Goal: Transaction & Acquisition: Purchase product/service

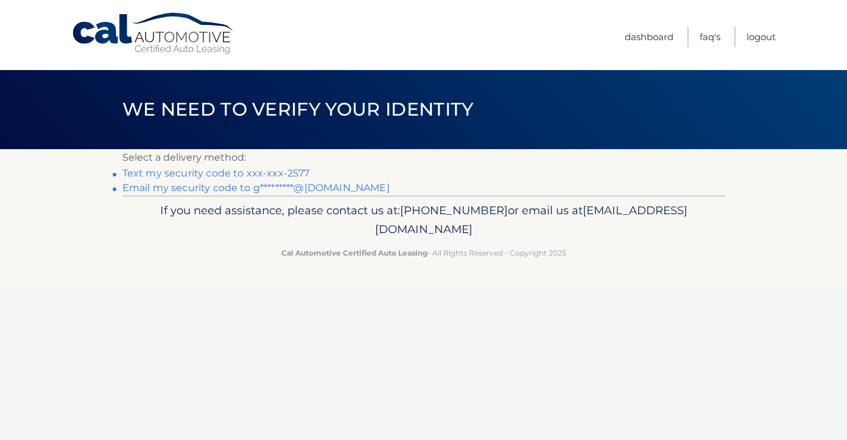
click at [236, 177] on link "Text my security code to xxx-xxx-2577" at bounding box center [216, 173] width 188 height 12
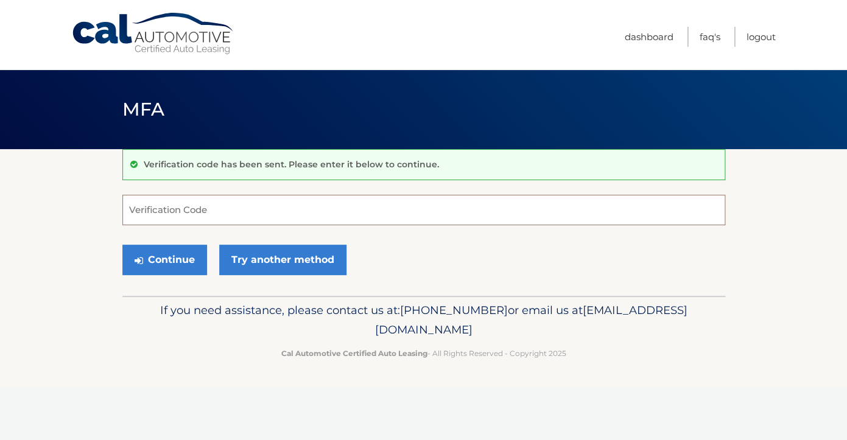
click at [188, 211] on input "Verification Code" at bounding box center [423, 210] width 603 height 30
type input "287013"
click at [164, 259] on button "Continue" at bounding box center [164, 260] width 85 height 30
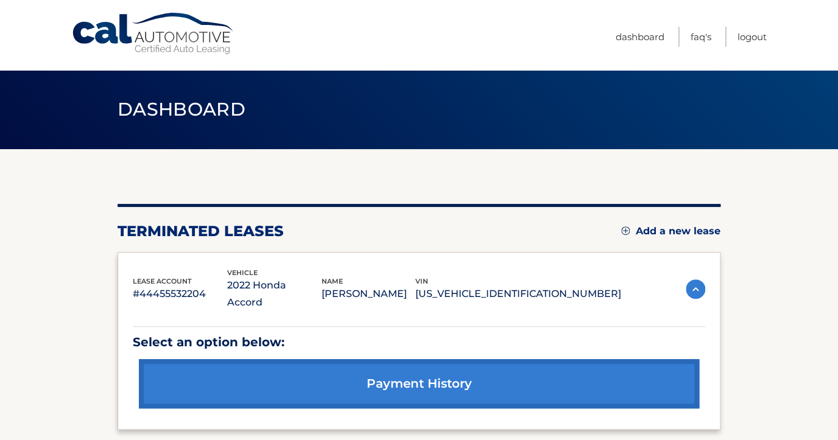
click at [624, 231] on img at bounding box center [625, 231] width 9 height 9
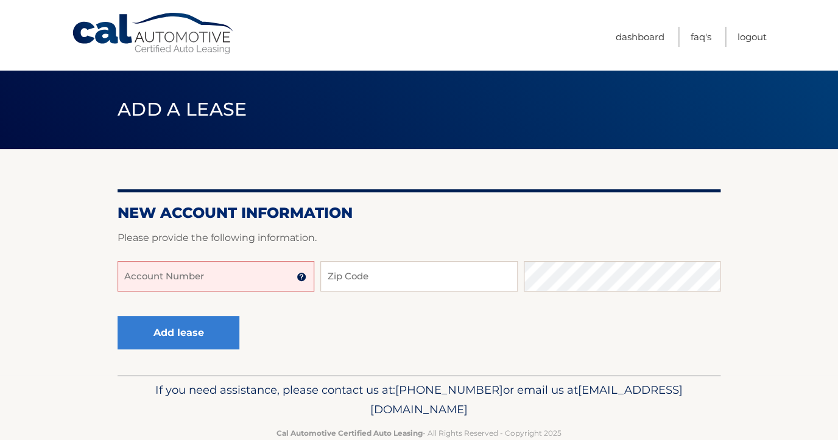
click at [135, 276] on input "Account Number" at bounding box center [216, 276] width 197 height 30
type input "44559896"
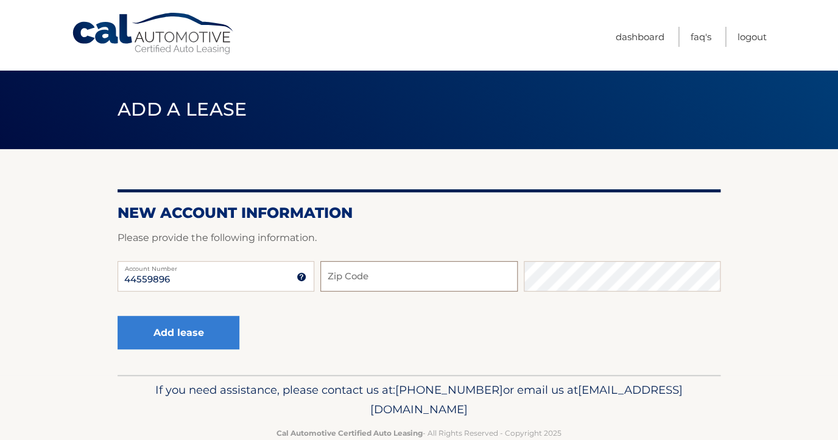
click at [343, 276] on input "Zip Code" at bounding box center [418, 276] width 197 height 30
type input "08859"
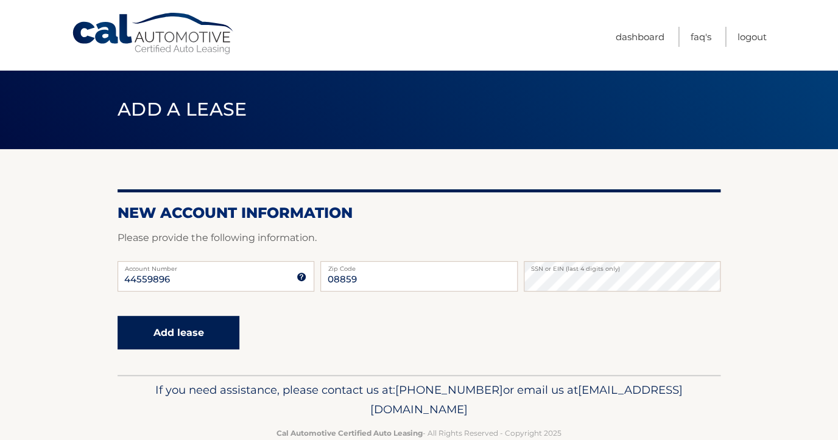
click at [180, 335] on button "Add lease" at bounding box center [179, 332] width 122 height 33
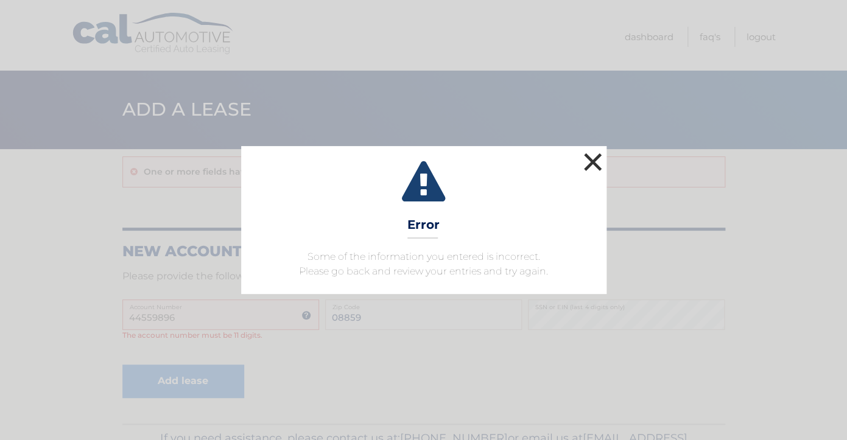
click at [594, 160] on button "×" at bounding box center [593, 162] width 24 height 24
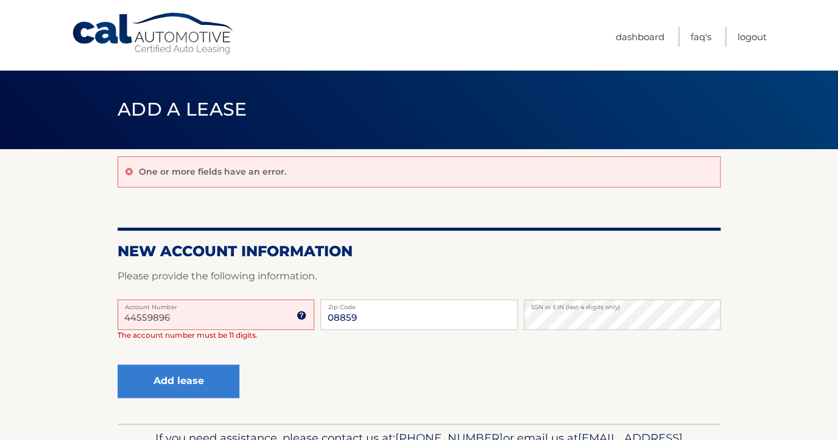
click at [181, 316] on input "44559896" at bounding box center [216, 315] width 197 height 30
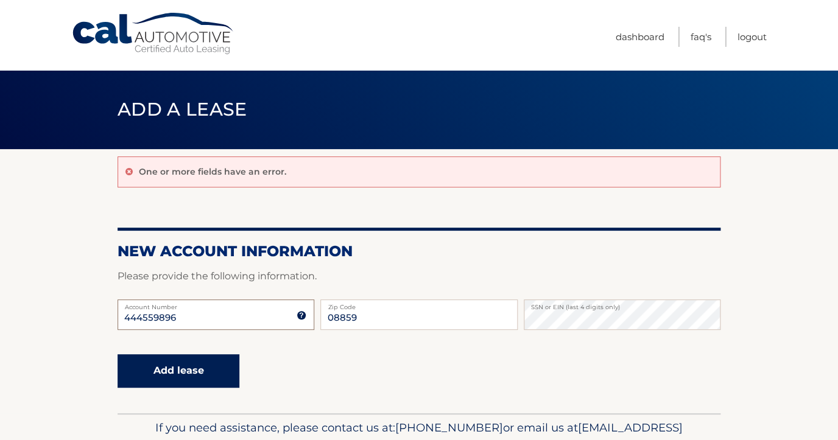
type input "444559896"
click at [186, 373] on button "Add lease" at bounding box center [179, 370] width 122 height 33
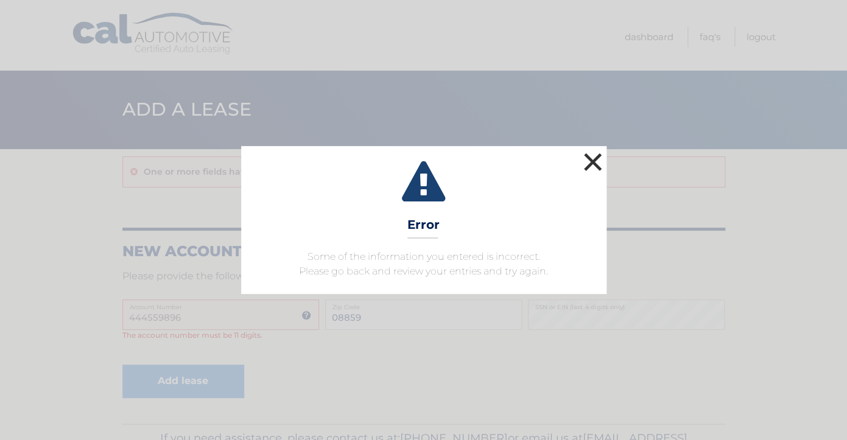
click at [590, 159] on button "×" at bounding box center [593, 162] width 24 height 24
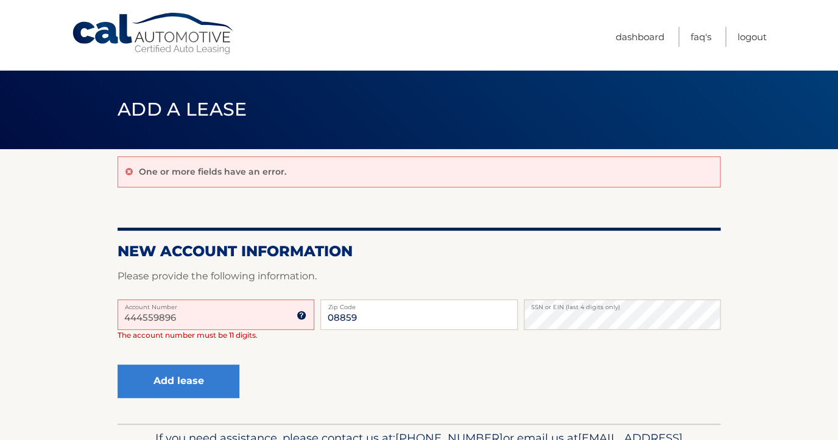
click at [183, 320] on input "444559896" at bounding box center [216, 315] width 197 height 30
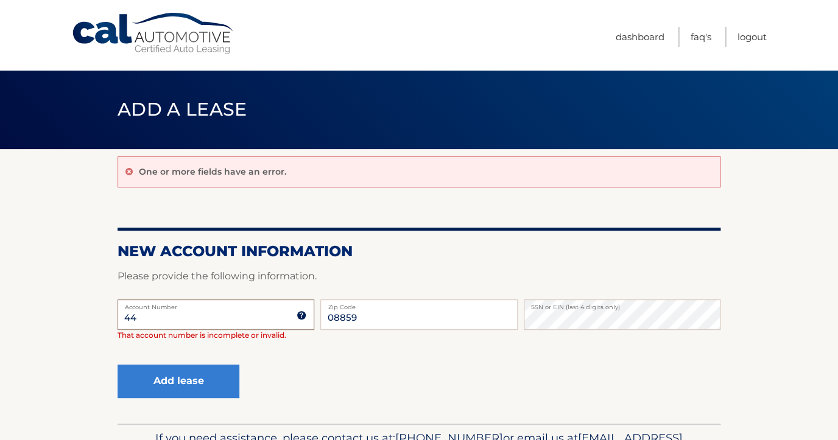
type input "4"
type input "="
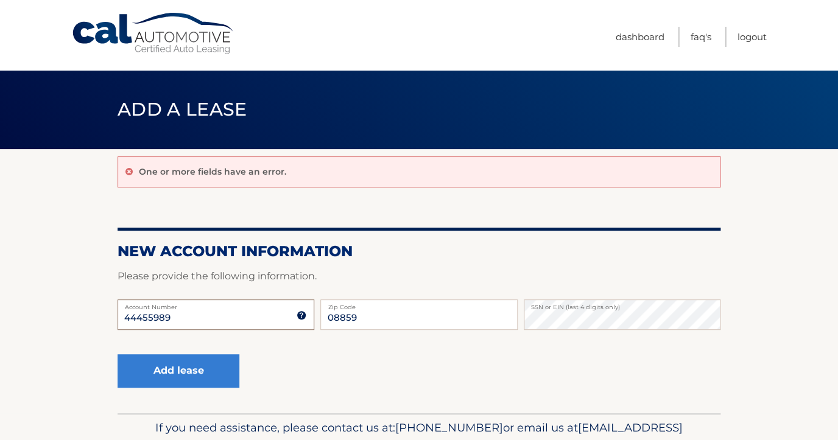
type input "444559896"
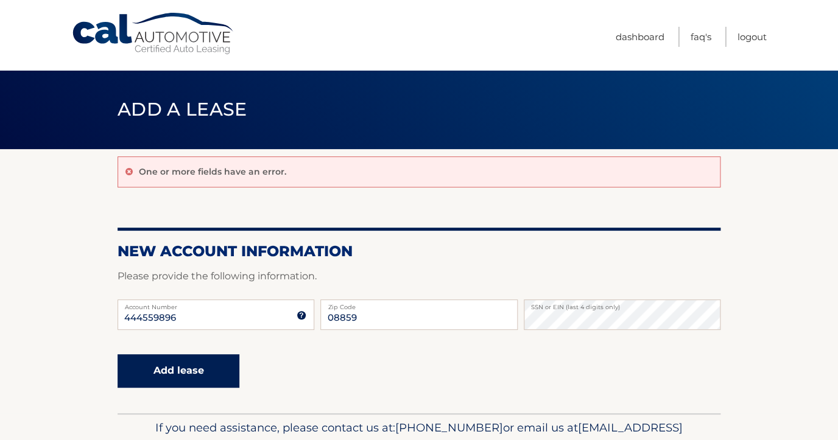
click at [164, 376] on button "Add lease" at bounding box center [179, 370] width 122 height 33
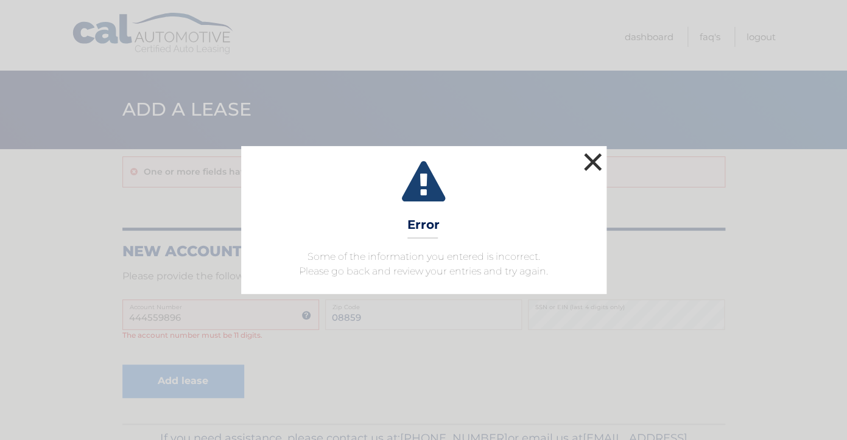
click at [586, 159] on button "×" at bounding box center [593, 162] width 24 height 24
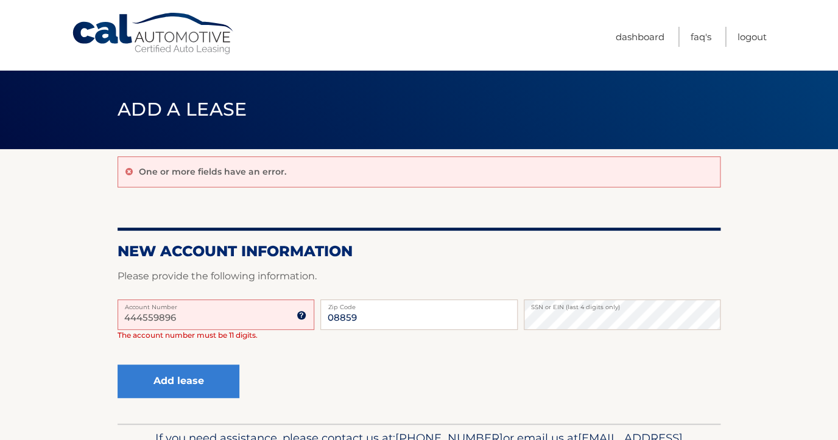
click at [179, 319] on input "444559896" at bounding box center [216, 315] width 197 height 30
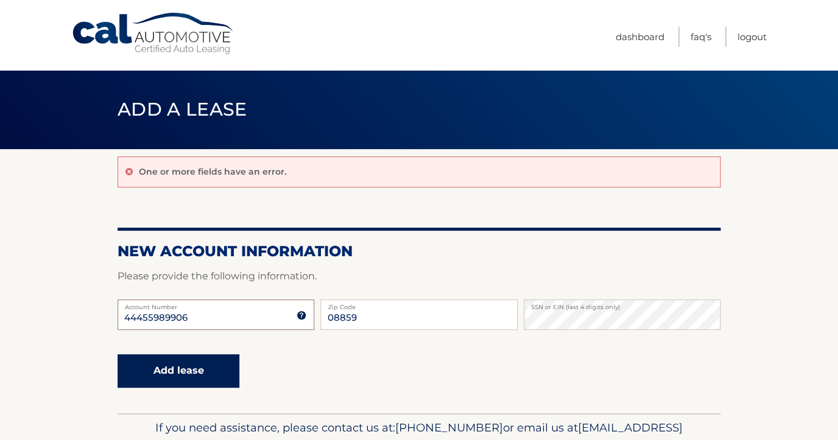
type input "44455989906"
click at [169, 377] on button "Add lease" at bounding box center [179, 370] width 122 height 33
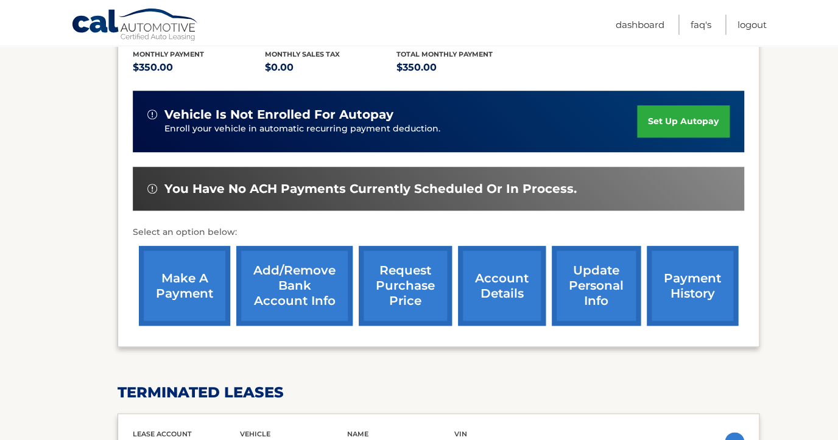
scroll to position [292, 0]
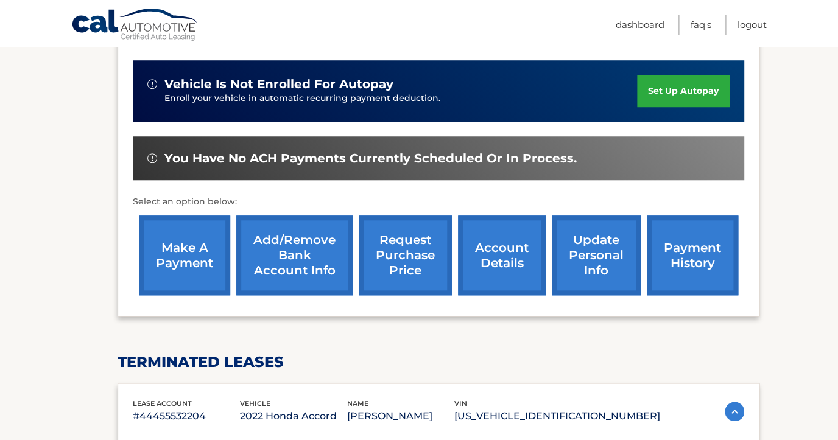
click at [189, 269] on link "make a payment" at bounding box center [184, 256] width 91 height 80
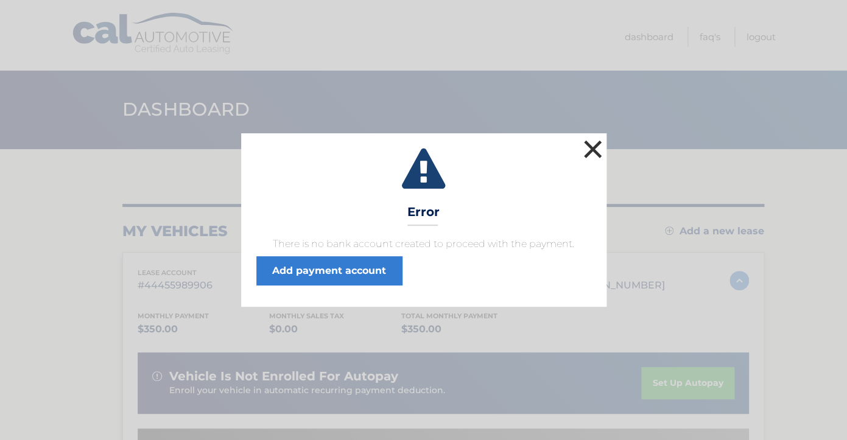
click at [586, 151] on button "×" at bounding box center [593, 149] width 24 height 24
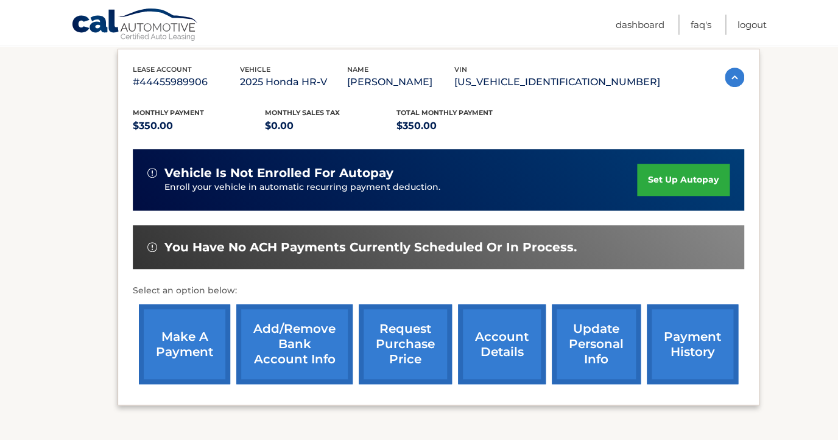
scroll to position [205, 0]
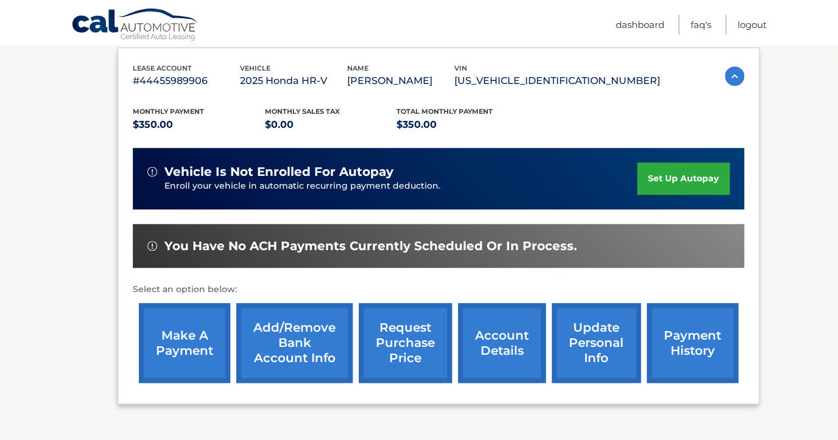
click at [191, 357] on link "make a payment" at bounding box center [184, 343] width 91 height 80
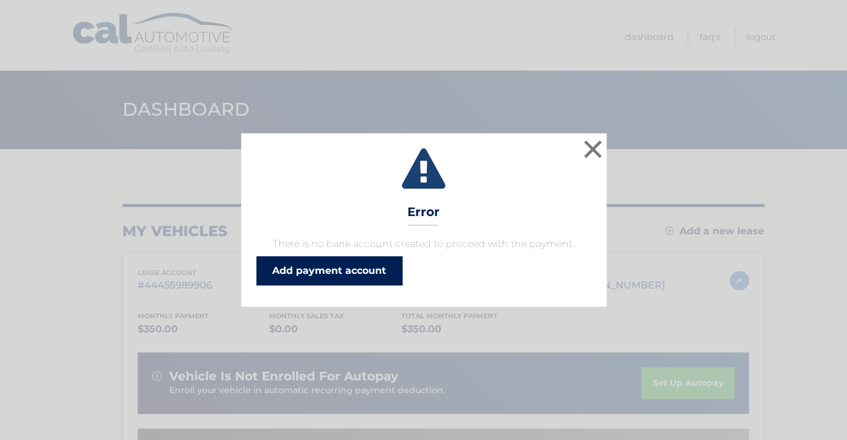
click at [325, 271] on link "Add payment account" at bounding box center [329, 270] width 146 height 29
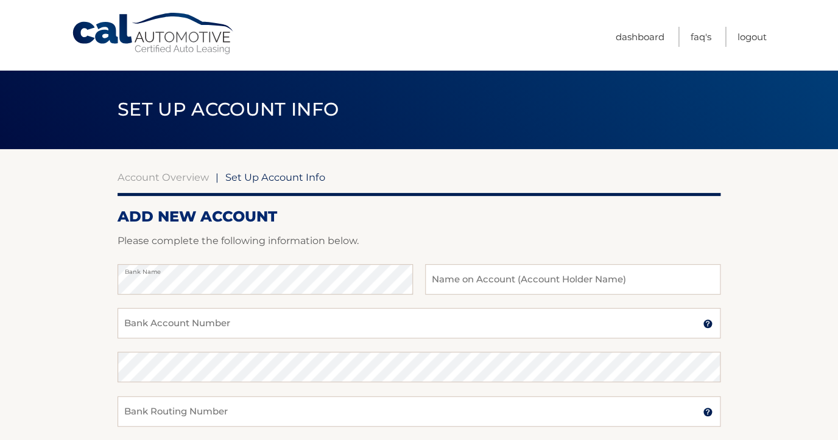
click at [195, 224] on h2 "ADD NEW ACCOUNT" at bounding box center [419, 217] width 603 height 18
click at [137, 325] on input "Bank Account Number" at bounding box center [419, 323] width 603 height 30
type input "03047775"
click at [133, 417] on input "Bank Routing Number" at bounding box center [419, 411] width 603 height 30
type input "021204416"
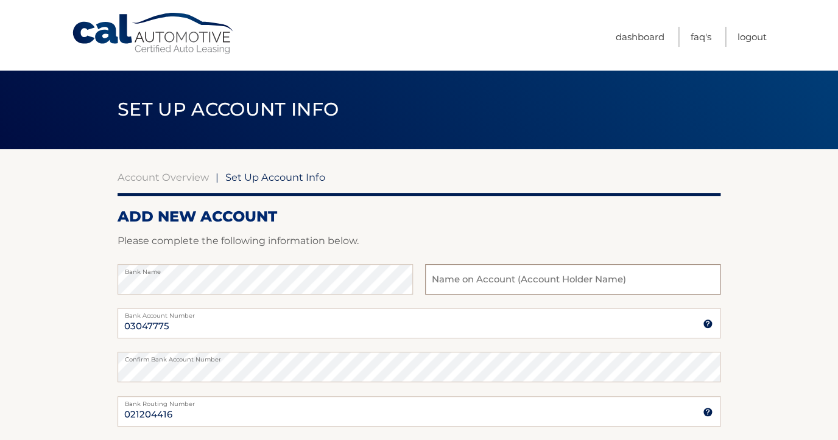
click at [438, 283] on input "text" at bounding box center [572, 279] width 295 height 30
type input "[PERSON_NAME] and [PERSON_NAME]"
click at [784, 291] on section "Account Overview | Set Up Account Info ADD NEW ACCOUNT Please complete the foll…" at bounding box center [419, 381] width 838 height 465
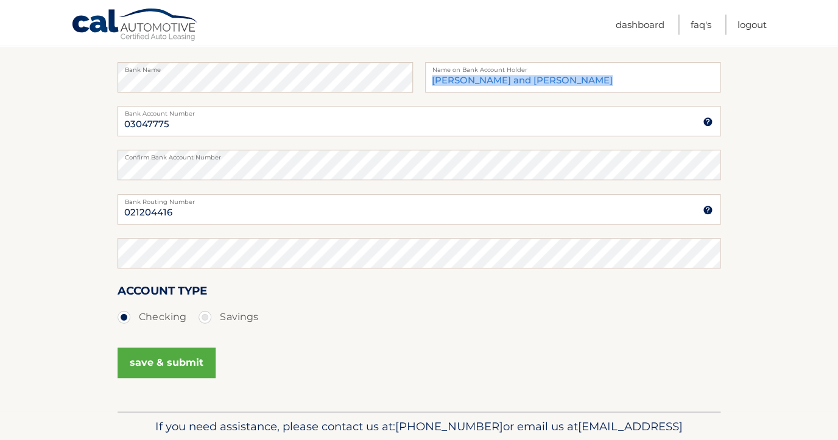
scroll to position [205, 0]
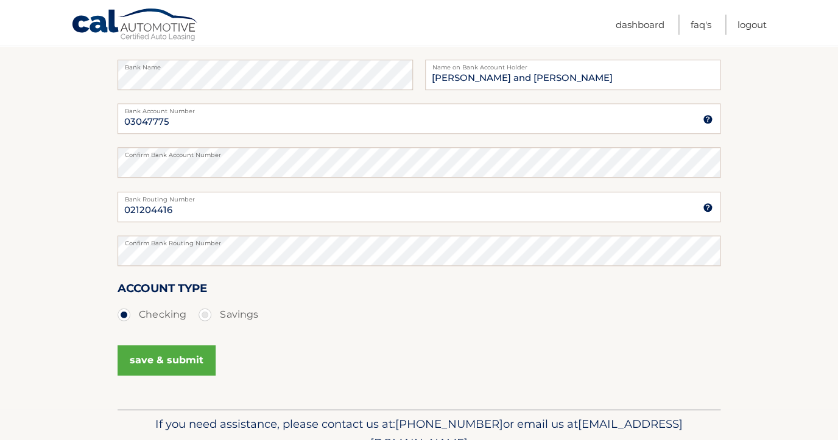
click at [154, 360] on button "save & submit" at bounding box center [167, 360] width 98 height 30
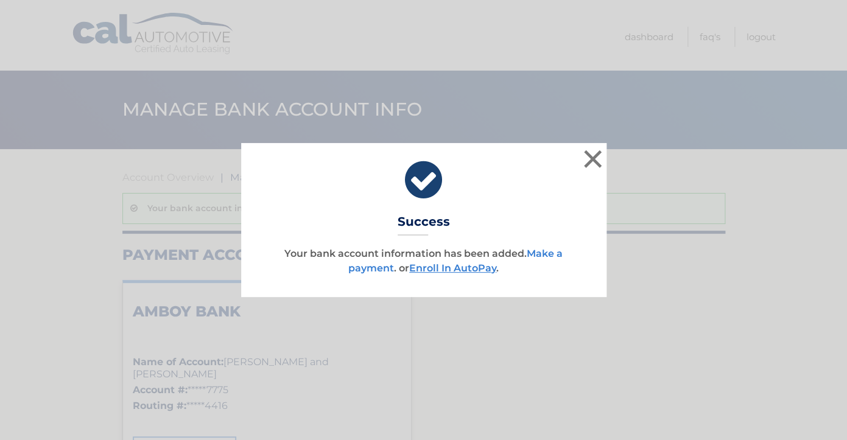
click at [552, 253] on link "Make a payment" at bounding box center [455, 261] width 214 height 26
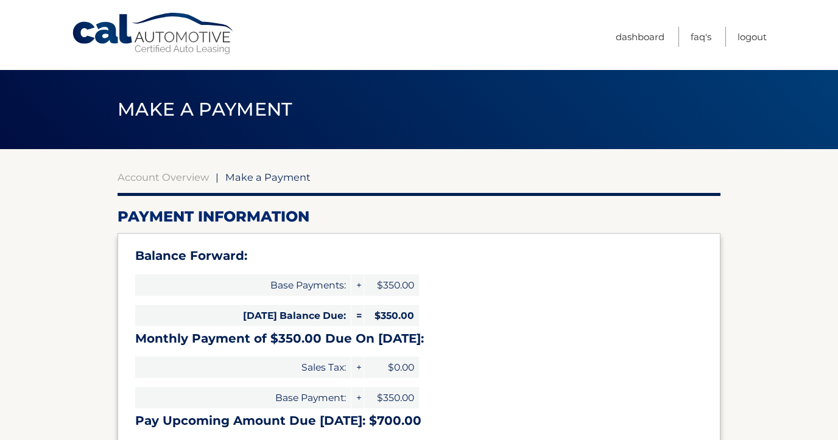
select select "NDBlYzIwYWQtZWU0NC00MGJjLTg4NjMtOWNlZThhYmFhNTdk"
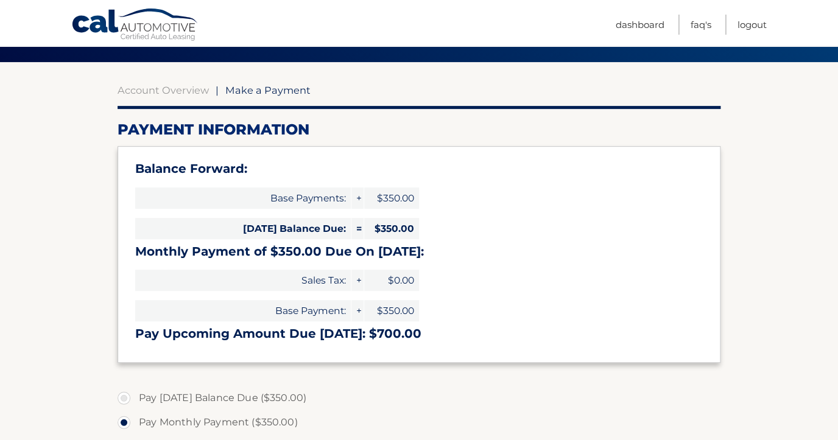
scroll to position [88, 0]
click at [381, 254] on h3 "Monthly Payment of $350.00 Due On [DATE]:" at bounding box center [419, 251] width 568 height 15
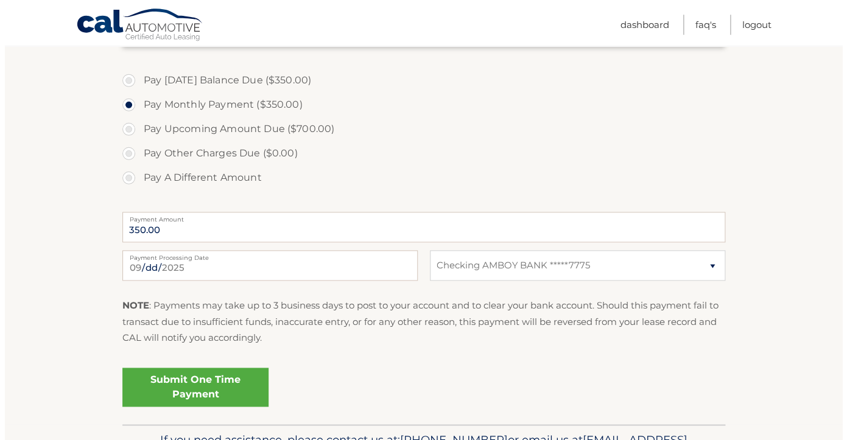
scroll to position [409, 0]
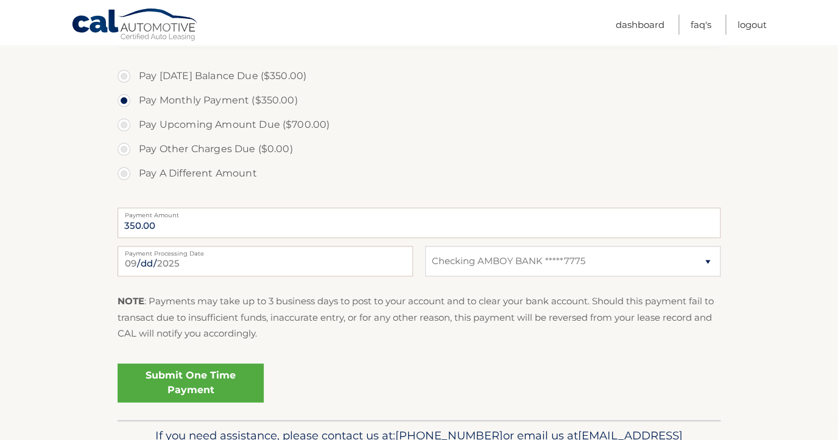
click at [189, 380] on link "Submit One Time Payment" at bounding box center [191, 383] width 146 height 39
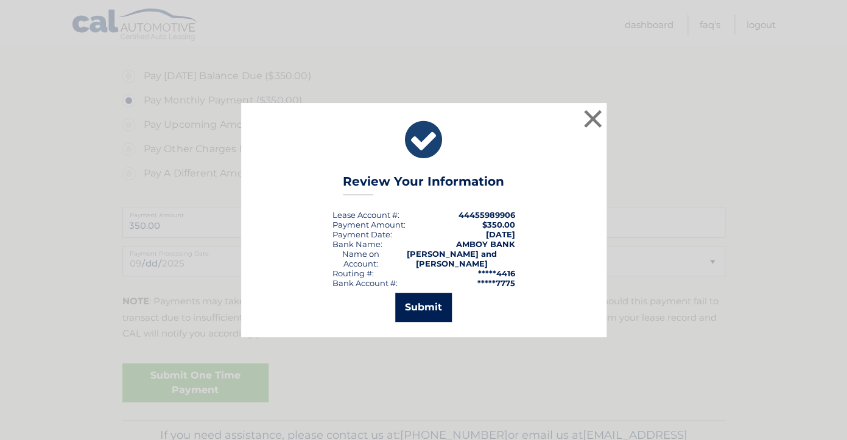
click at [415, 315] on button "Submit" at bounding box center [423, 307] width 57 height 29
